Goal: Transaction & Acquisition: Purchase product/service

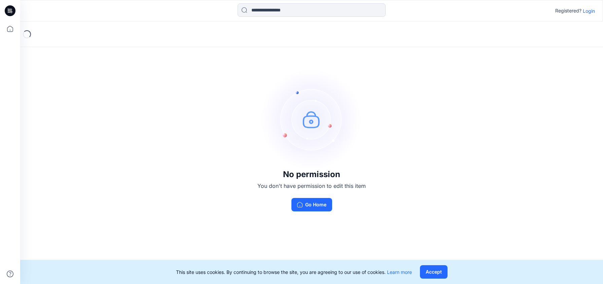
click at [592, 11] on p "Login" at bounding box center [589, 10] width 12 height 7
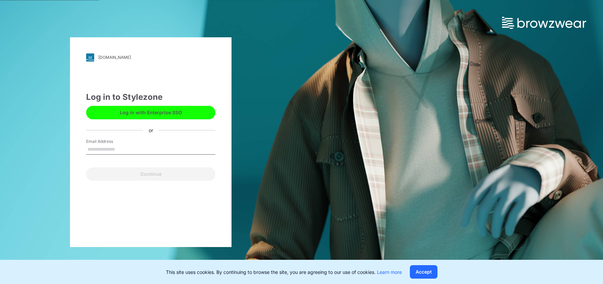
type input "*"
type input "**********"
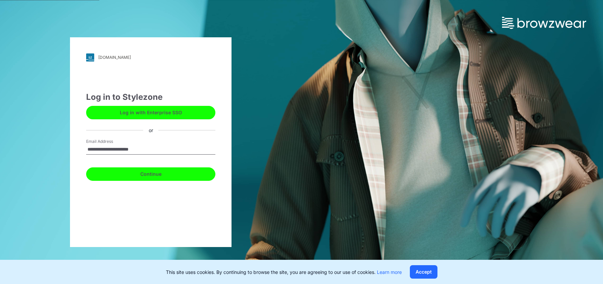
click at [163, 173] on button "Continue" at bounding box center [150, 174] width 129 height 13
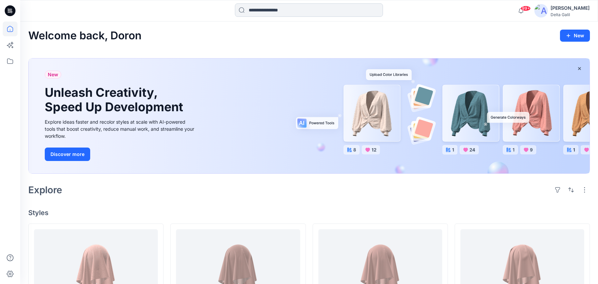
click at [286, 11] on input at bounding box center [309, 9] width 148 height 13
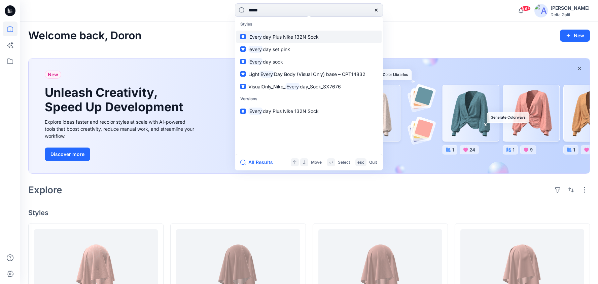
type input "*****"
click at [277, 39] on span "day Plus Nike 132N Sock" at bounding box center [291, 37] width 56 height 6
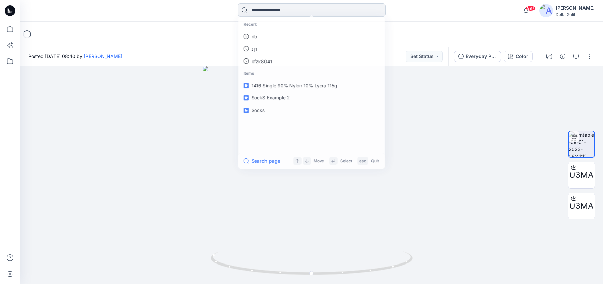
click at [278, 7] on input at bounding box center [312, 9] width 148 height 13
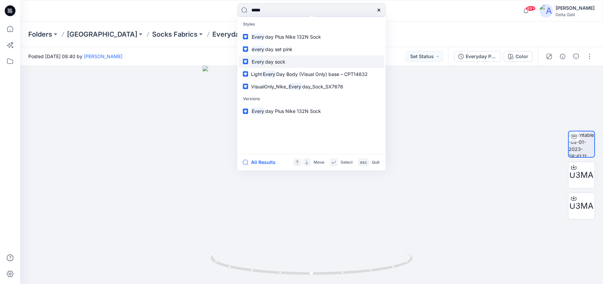
type input "*****"
click at [276, 66] on link "Every day sock" at bounding box center [311, 62] width 145 height 12
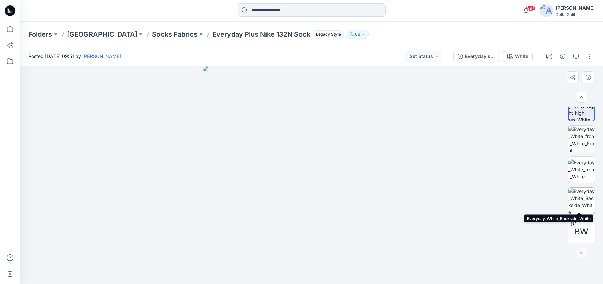
scroll to position [15, 0]
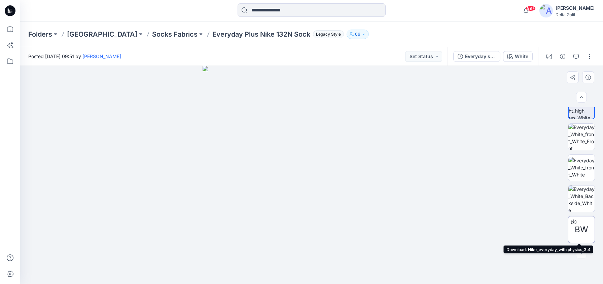
click at [580, 232] on span "BW" at bounding box center [581, 230] width 13 height 12
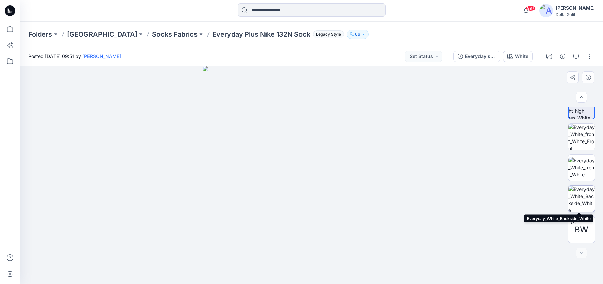
click at [584, 193] on img at bounding box center [581, 199] width 26 height 26
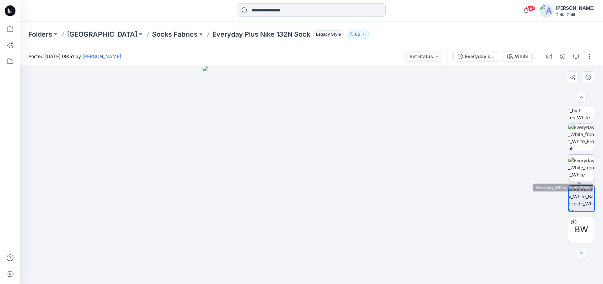
click at [589, 160] on img at bounding box center [581, 167] width 26 height 21
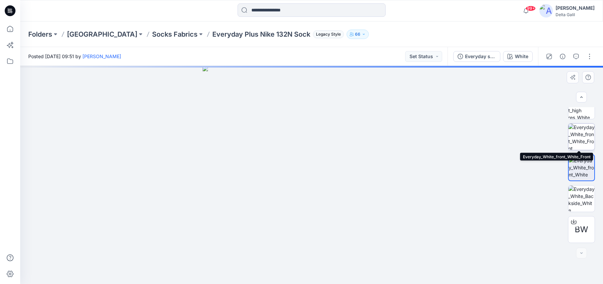
click at [587, 137] on img at bounding box center [581, 137] width 26 height 26
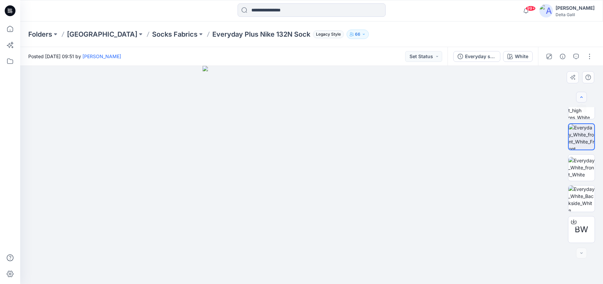
click at [579, 100] on button "button" at bounding box center [581, 97] width 11 height 11
